Goal: Navigation & Orientation: Find specific page/section

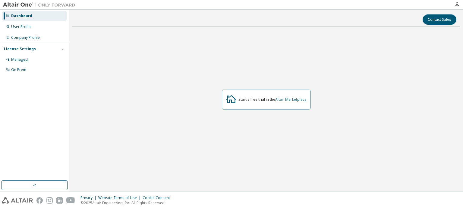
click at [282, 98] on link "Altair Marketplace" at bounding box center [290, 99] width 31 height 5
